Goal: Task Accomplishment & Management: Manage account settings

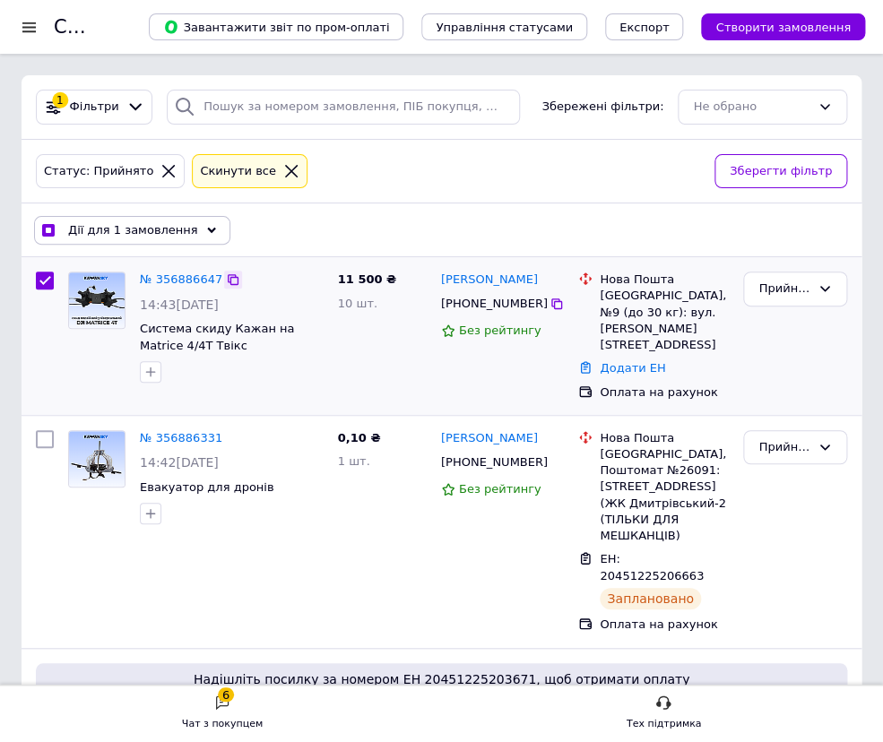
click at [226, 280] on icon at bounding box center [233, 279] width 14 height 14
click at [183, 281] on link "№ 356886647" at bounding box center [181, 278] width 82 height 13
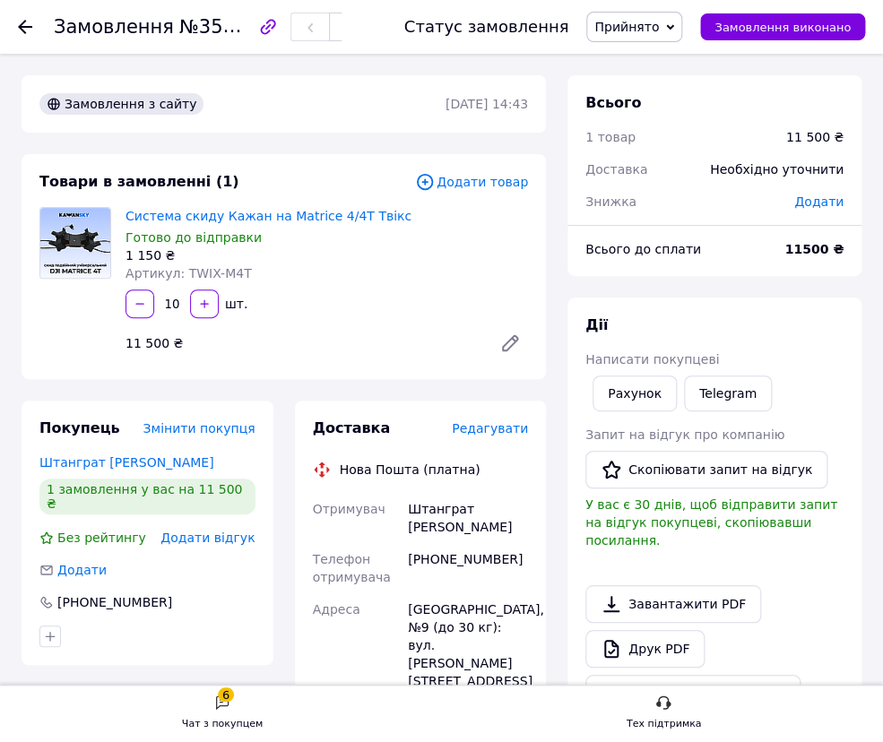
click at [494, 428] on span "Редагувати" at bounding box center [490, 428] width 76 height 14
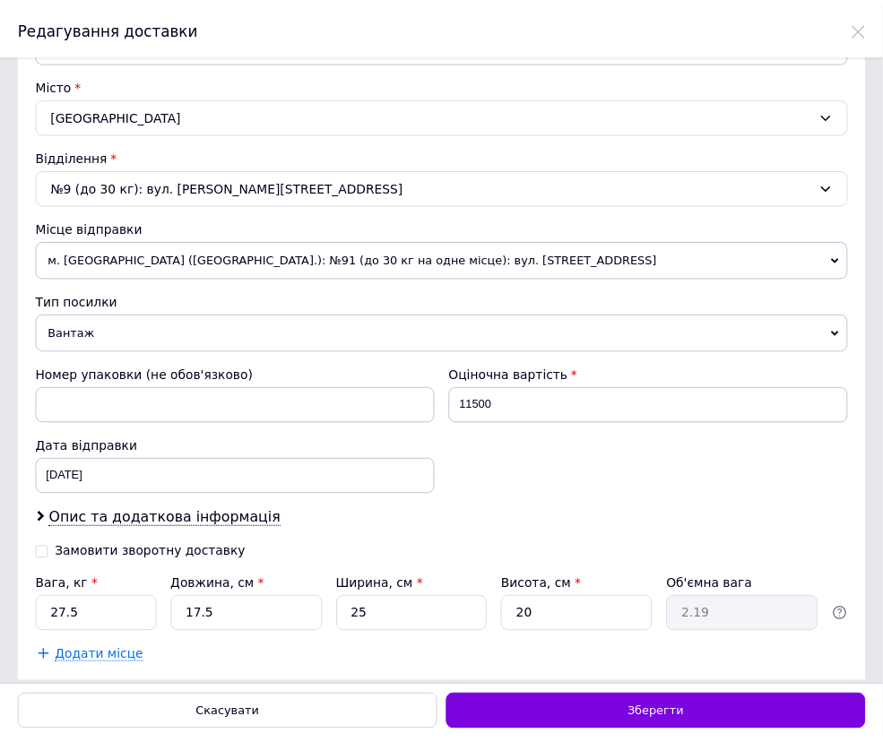
scroll to position [369, 0]
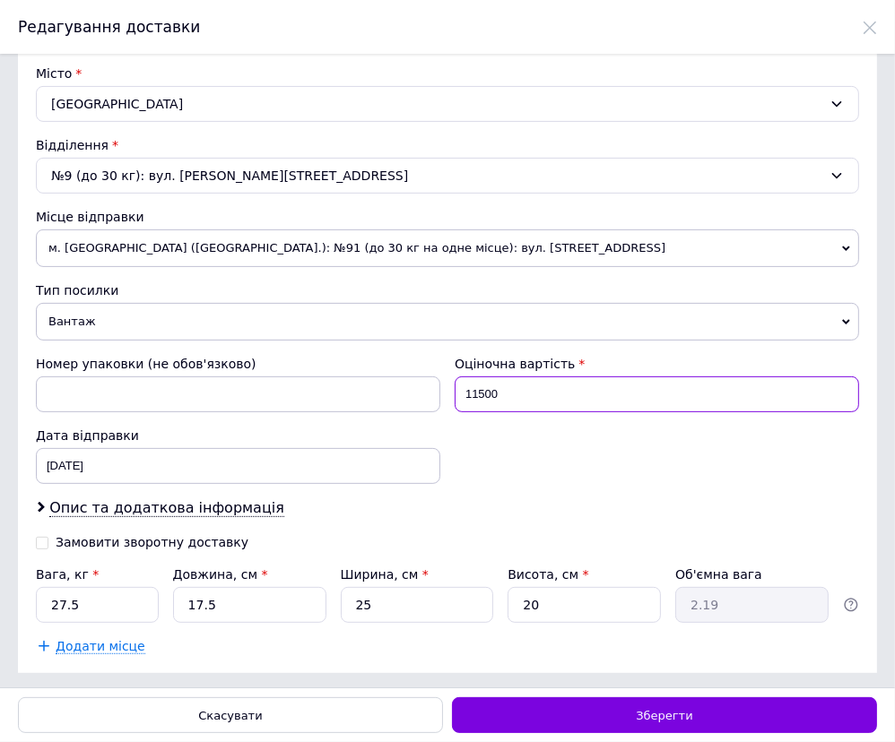
drag, startPoint x: 500, startPoint y: 386, endPoint x: 398, endPoint y: 387, distance: 102.2
click at [398, 387] on div "Номер упаковки (не обов'язково) Оціночна вартість 11500 Дата відправки [DATE] <…" at bounding box center [447, 419] width 837 height 143
type input "200"
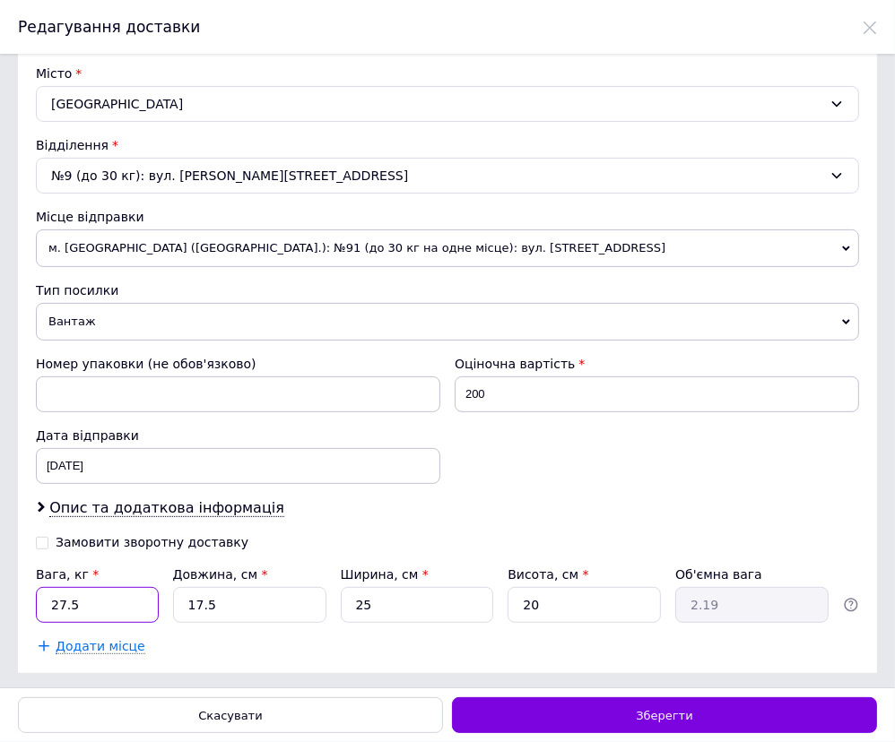
drag, startPoint x: 90, startPoint y: 603, endPoint x: -25, endPoint y: 582, distance: 116.7
click at [0, 59] on html "Замовлення №356886647 Статус замовлення Прийнято Виконано Скасовано Оплачено На…" at bounding box center [447, 29] width 895 height 59
type input "0.8"
drag, startPoint x: 534, startPoint y: 599, endPoint x: 498, endPoint y: 603, distance: 36.1
click at [498, 603] on div "Вага, кг * 0.8 Довжина, см * 17.5 Ширина, см * 25 Висота, см * 20 Об'ємна вага …" at bounding box center [447, 594] width 823 height 57
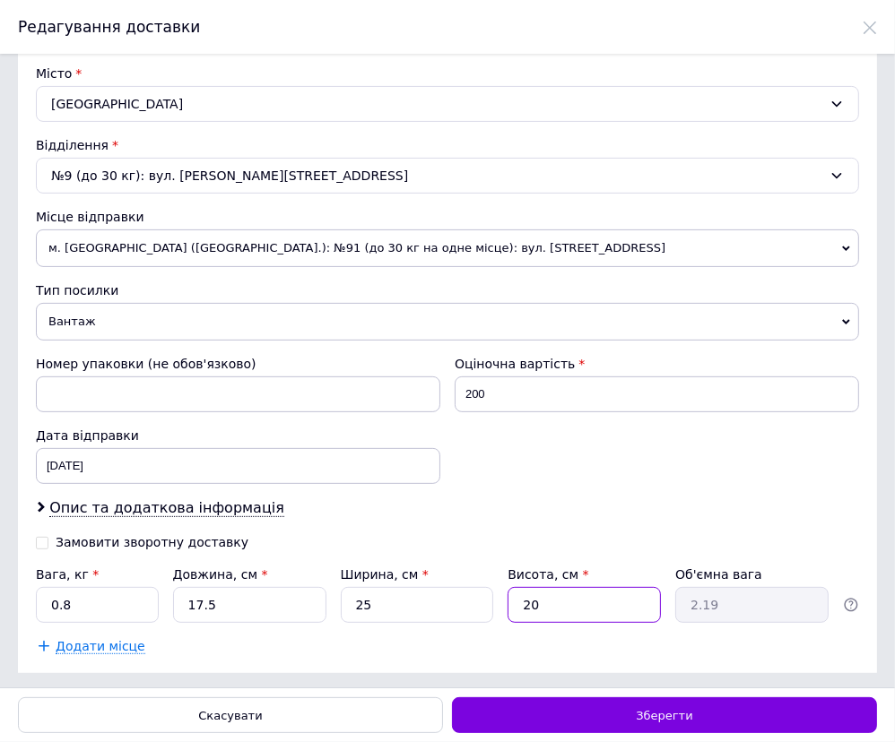
type input "9"
type input "0.98"
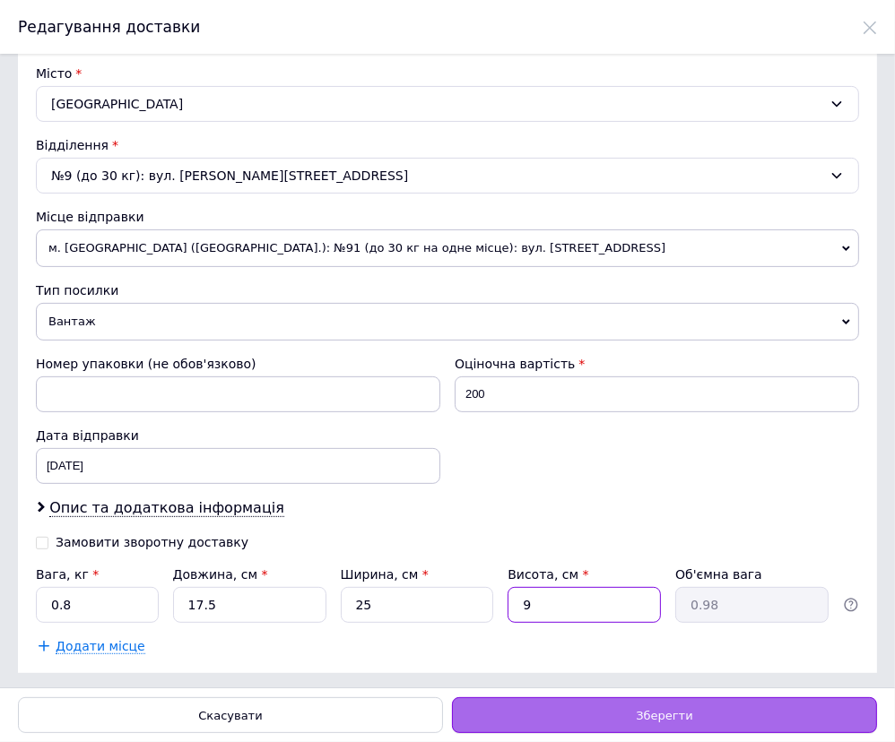
type input "9"
click at [645, 716] on span "Зберегти" at bounding box center [664, 715] width 56 height 13
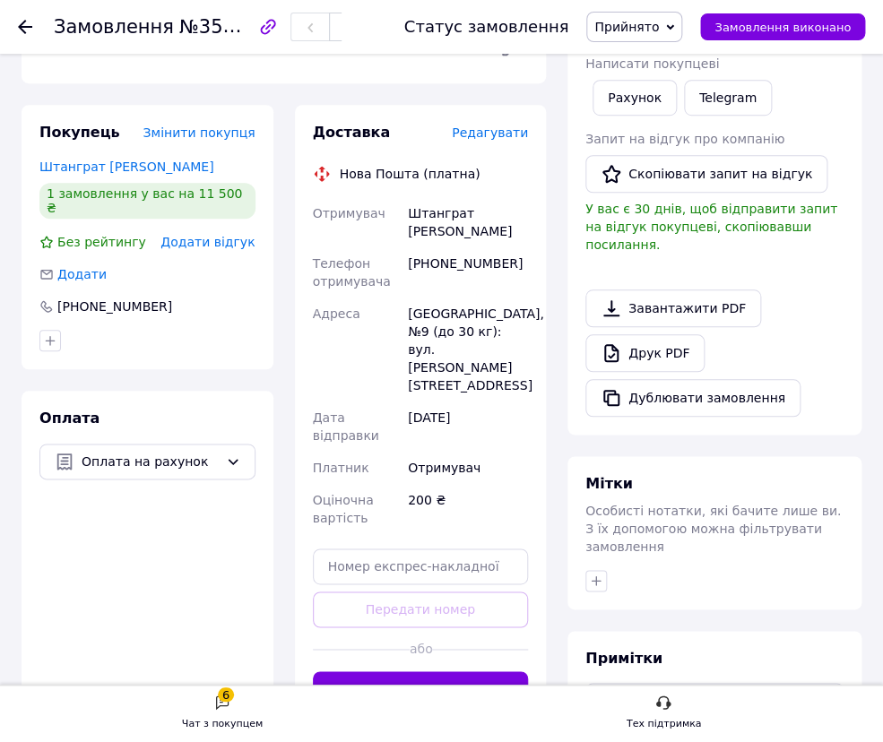
scroll to position [325, 0]
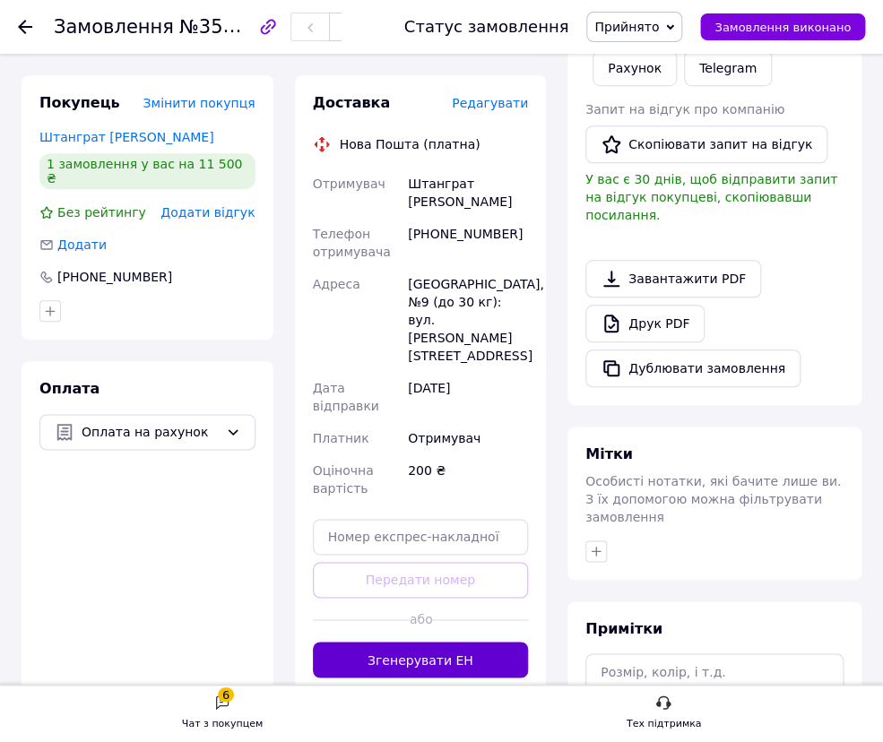
click at [407, 642] on button "Згенерувати ЕН" at bounding box center [421, 660] width 216 height 36
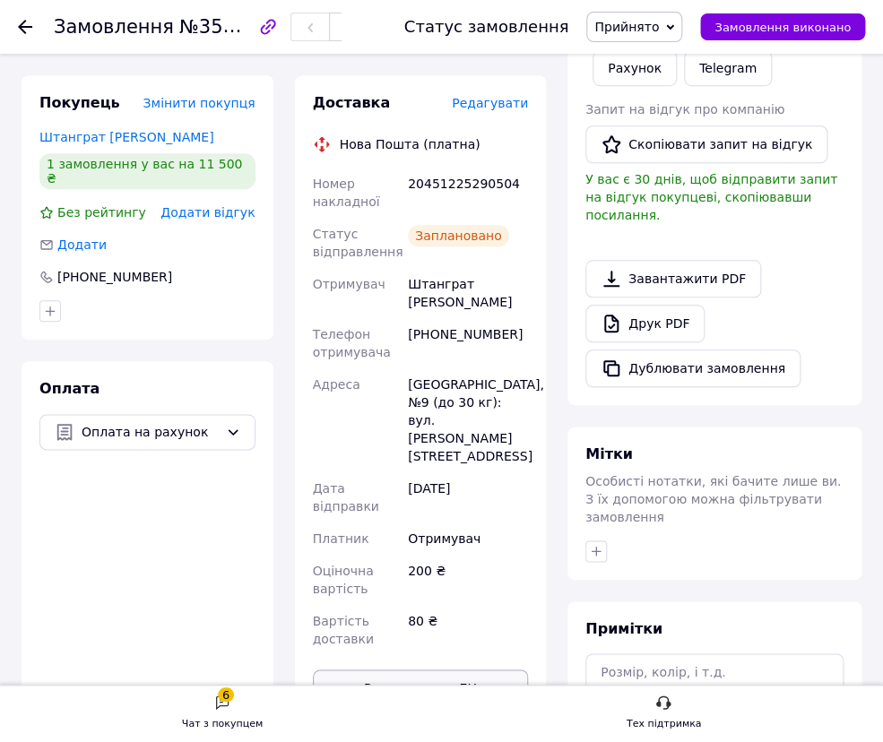
click at [427, 670] on button "Роздрукувати ЕН" at bounding box center [421, 688] width 216 height 36
click at [25, 27] on use at bounding box center [25, 27] width 14 height 14
